Goal: Navigation & Orientation: Find specific page/section

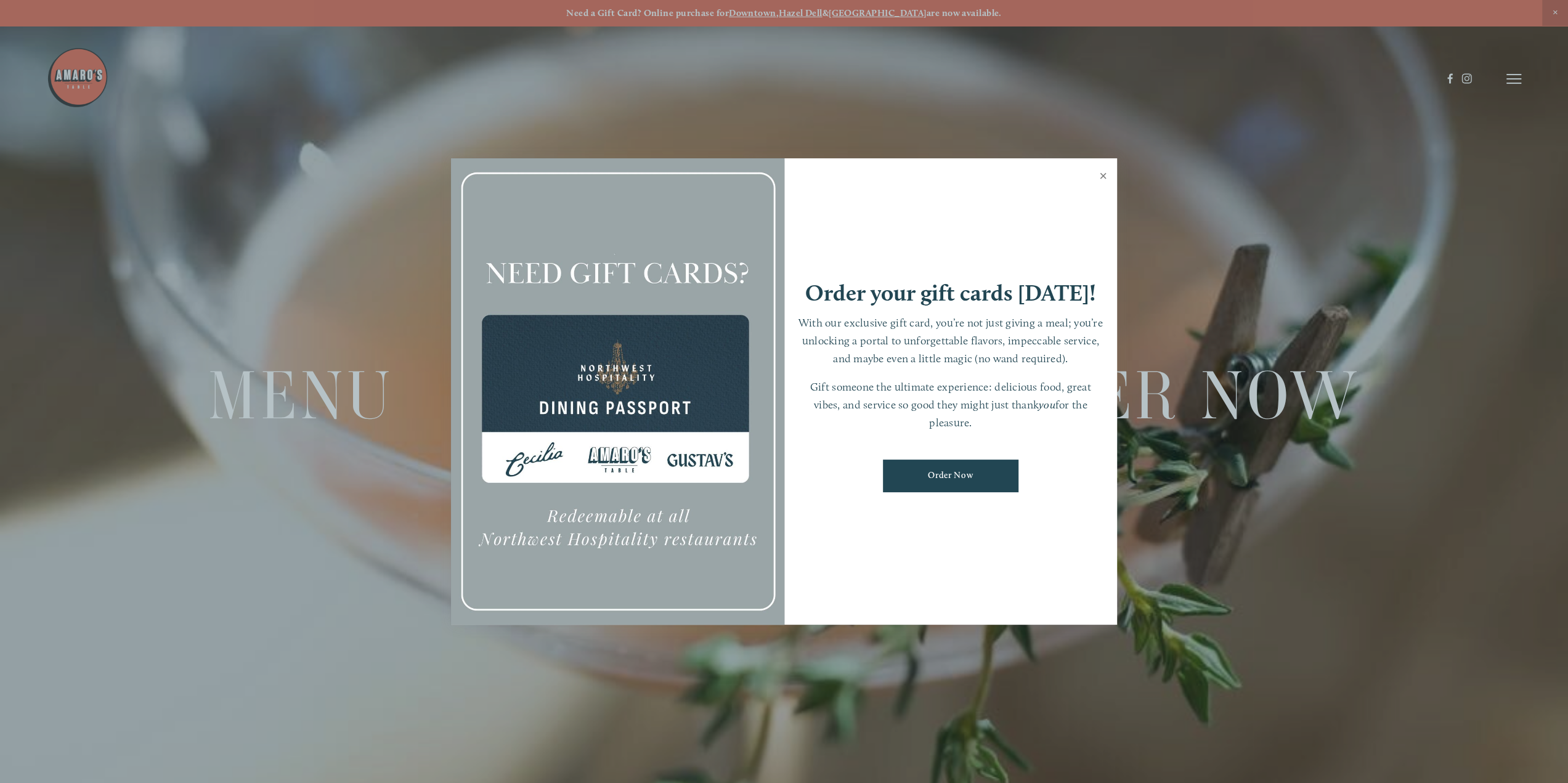
click at [1105, 177] on link "Close" at bounding box center [1103, 177] width 24 height 35
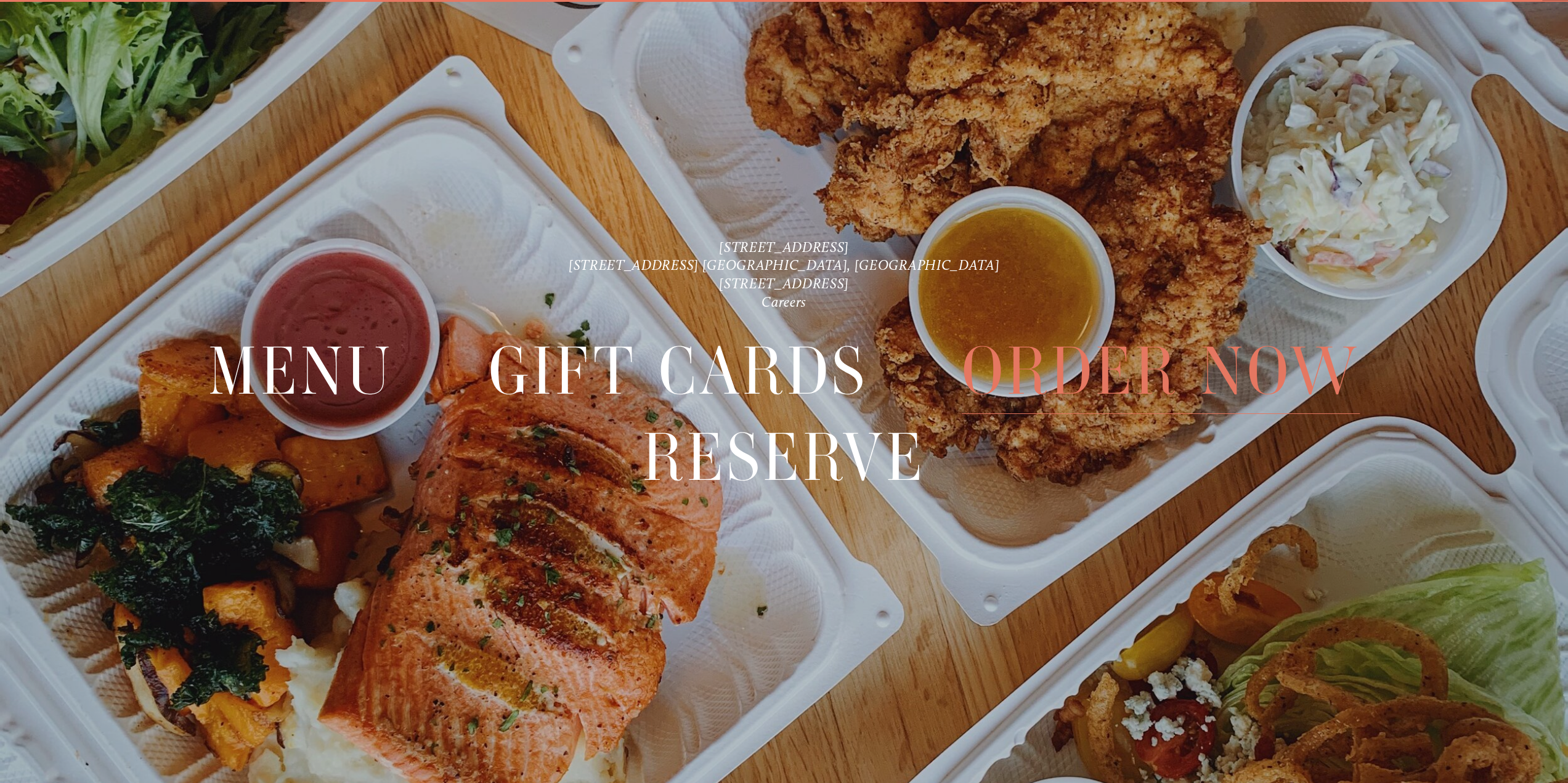
scroll to position [26, 0]
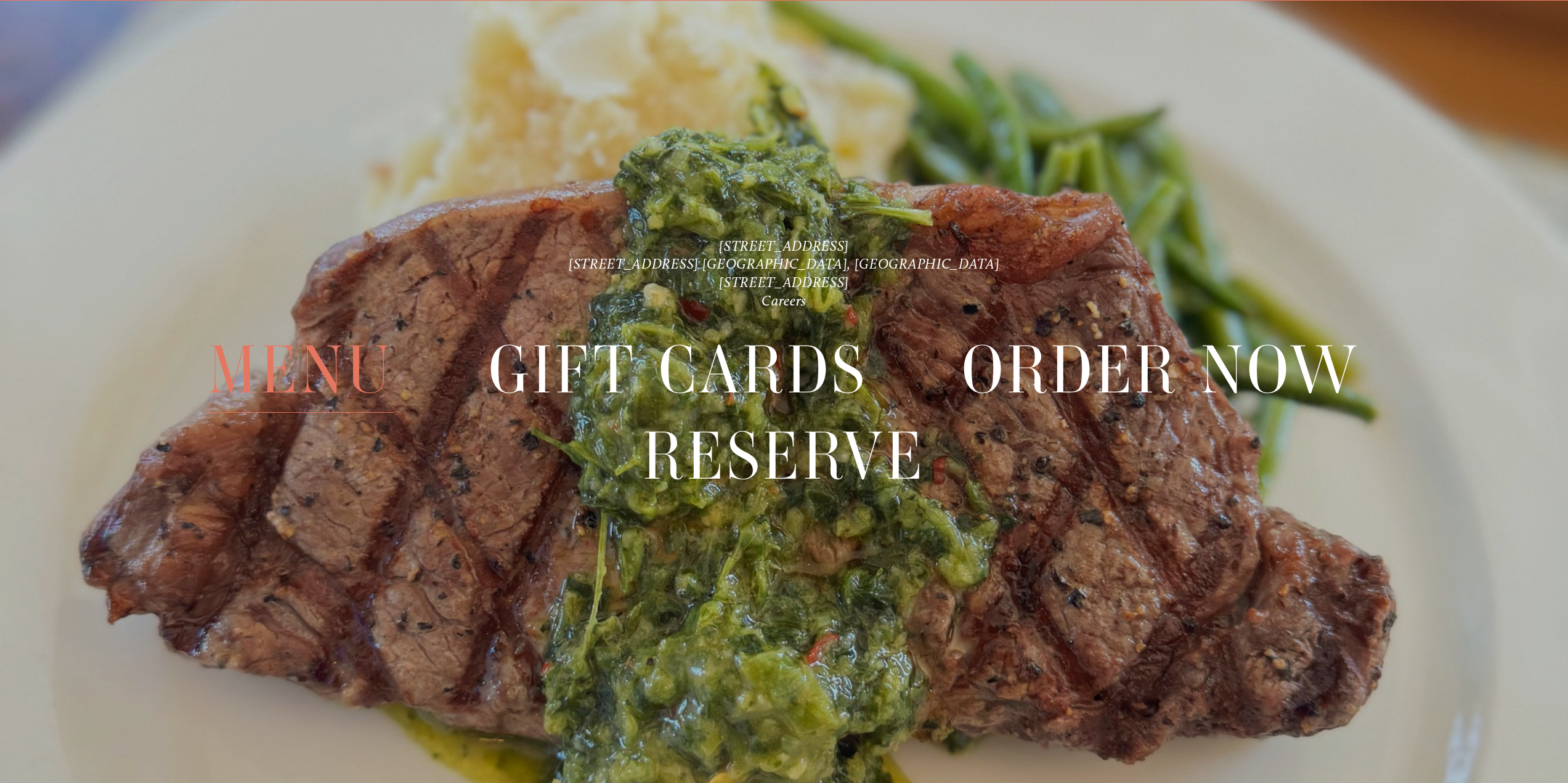
click at [328, 369] on span "Menu" at bounding box center [301, 370] width 186 height 85
